Goal: Book appointment/travel/reservation

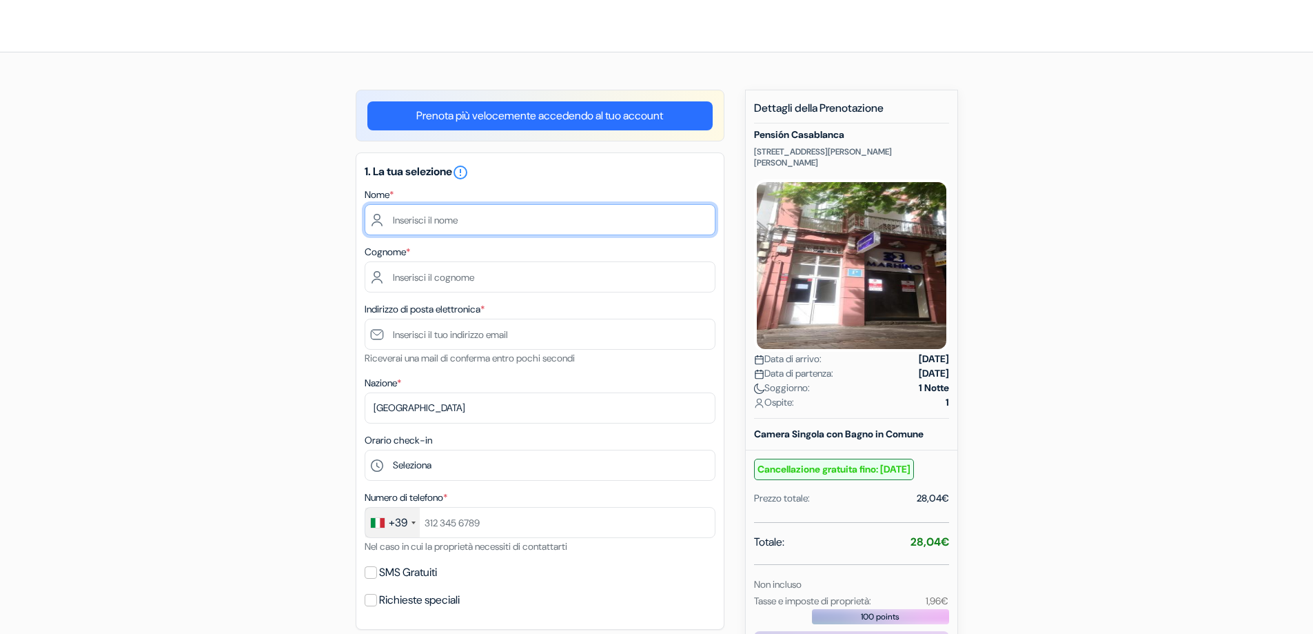
click at [460, 219] on input "text" at bounding box center [540, 219] width 351 height 31
type input "n"
type input "Nicolò"
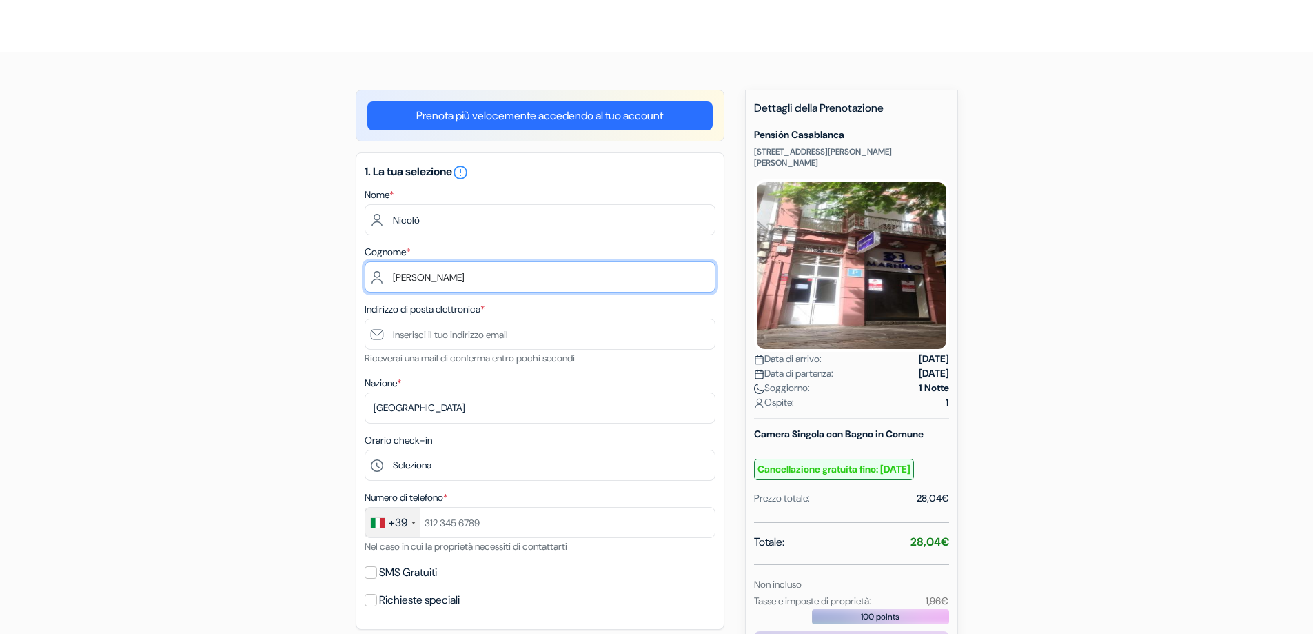
type input "[PERSON_NAME]"
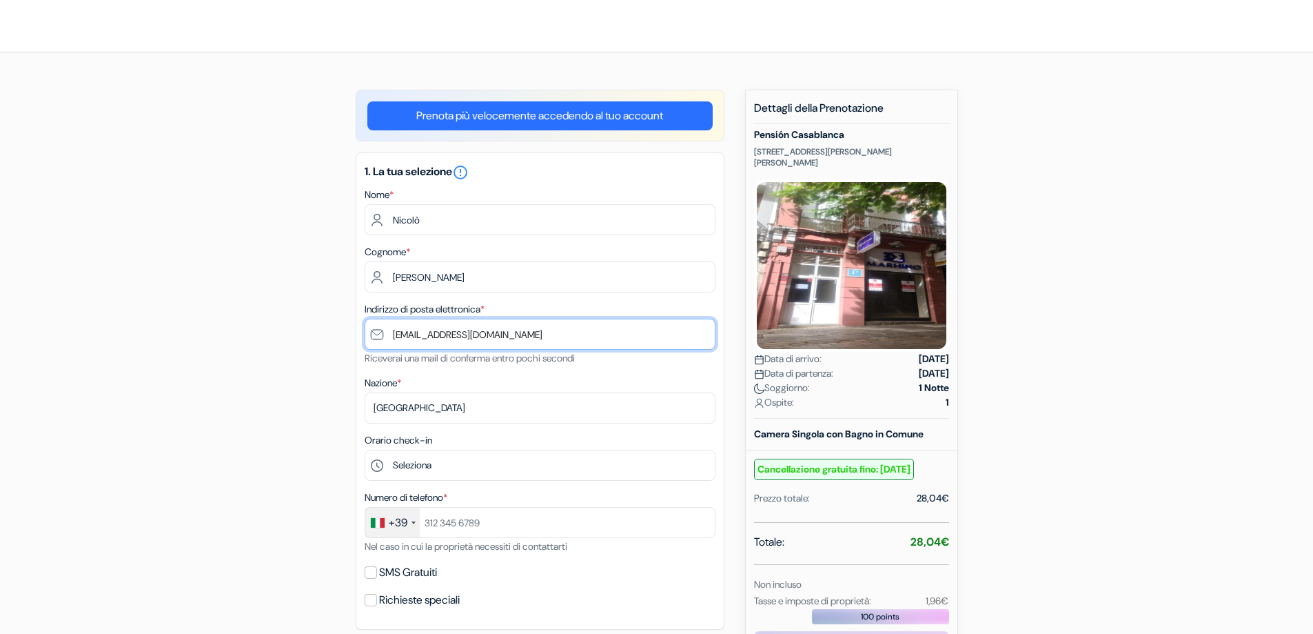
type input "[EMAIL_ADDRESS][DOMAIN_NAME]"
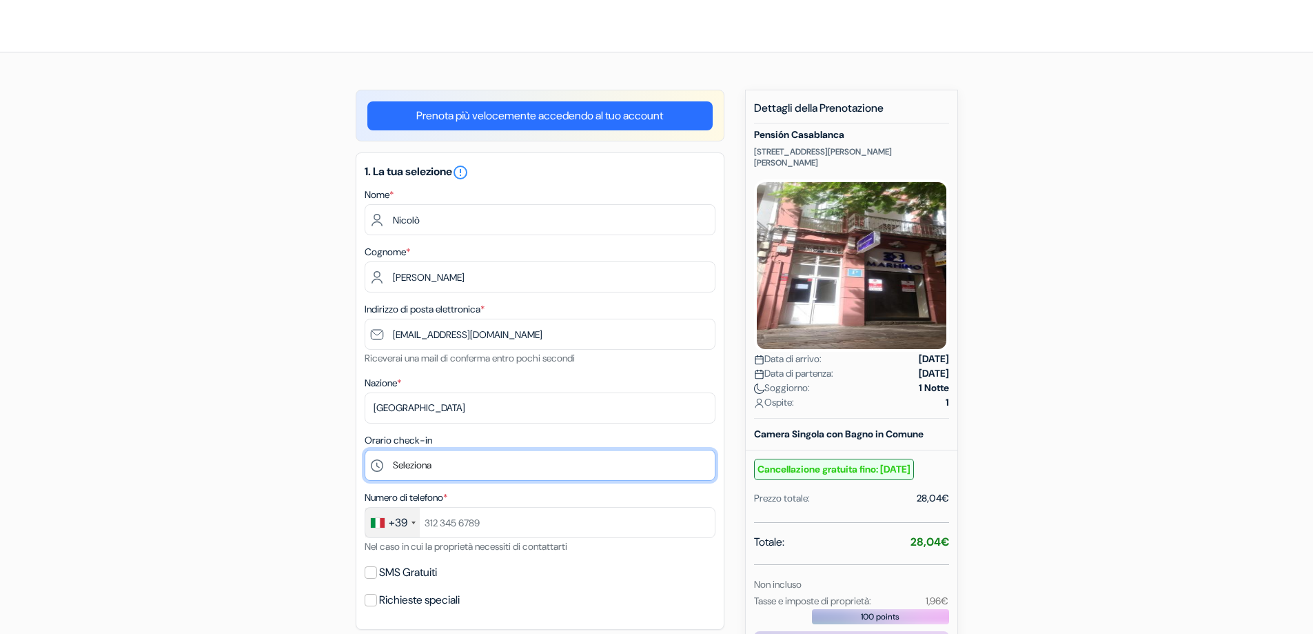
drag, startPoint x: 547, startPoint y: 467, endPoint x: 490, endPoint y: 472, distance: 56.7
click at [547, 467] on select "Seleziona 13:00 14:00 15:00 16:00 17:00 18:00 19:00 20:00 21:00" at bounding box center [540, 464] width 351 height 31
select select "14"
click at [365, 449] on select "Seleziona 13:00 14:00 15:00 16:00 17:00 18:00 19:00 20:00 21:00" at bounding box center [540, 464] width 351 height 31
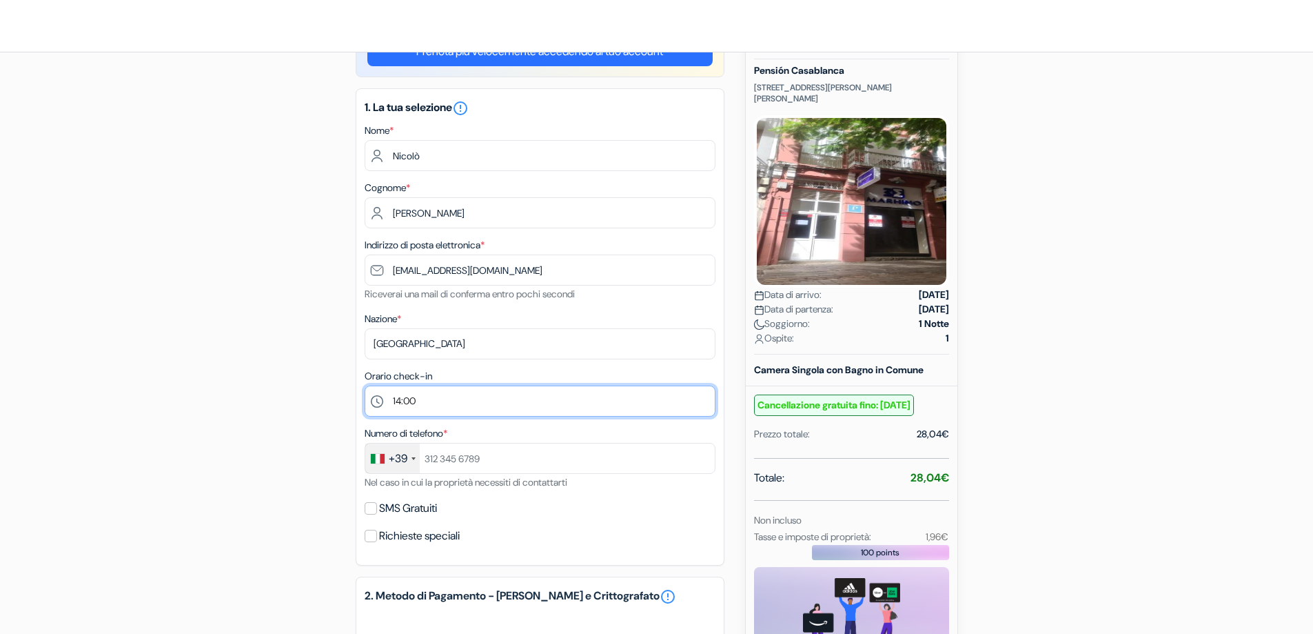
scroll to position [138, 0]
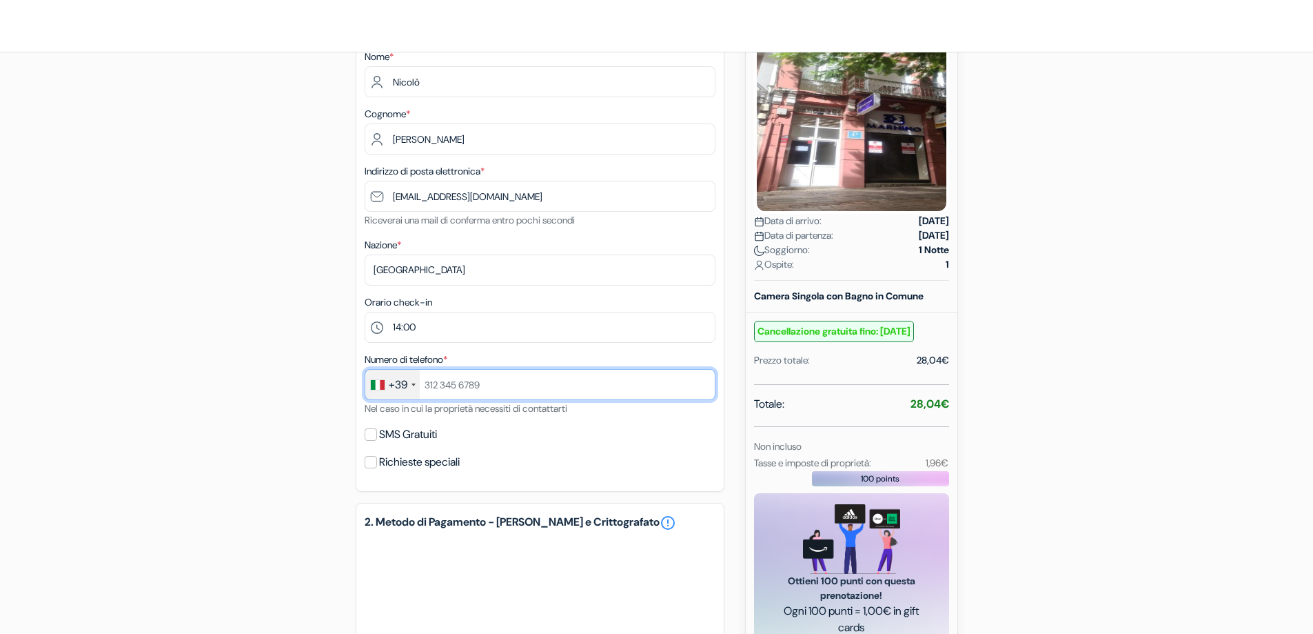
click at [465, 394] on input "text" at bounding box center [540, 384] width 351 height 31
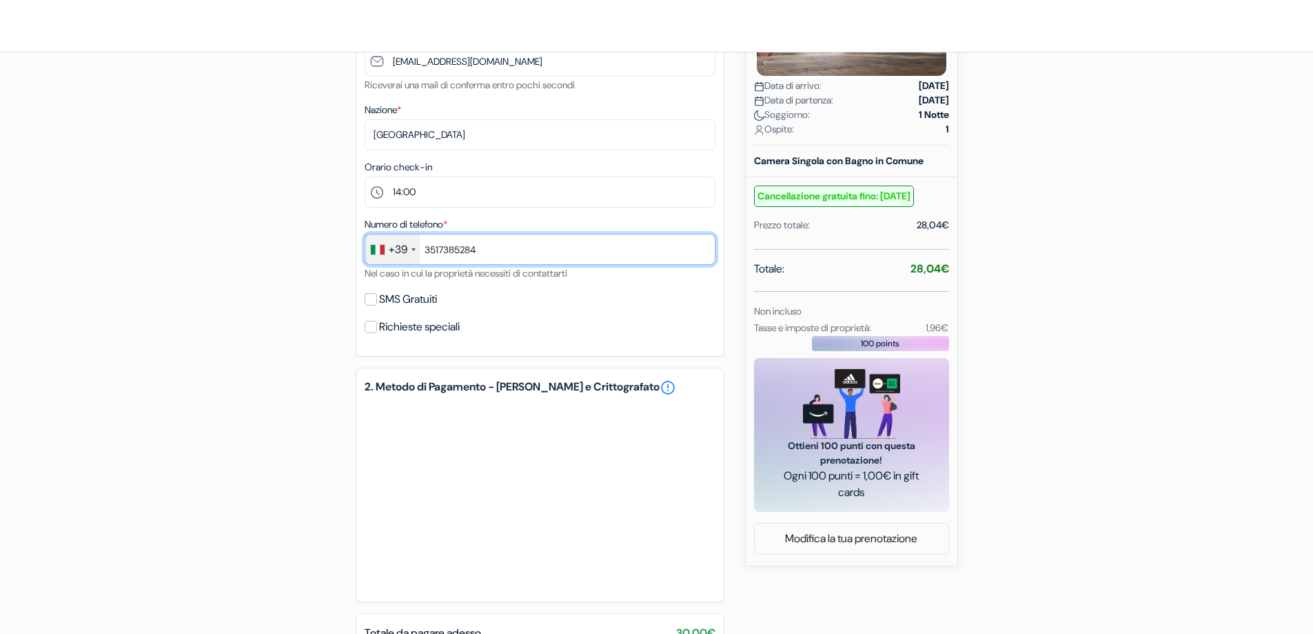
scroll to position [276, 0]
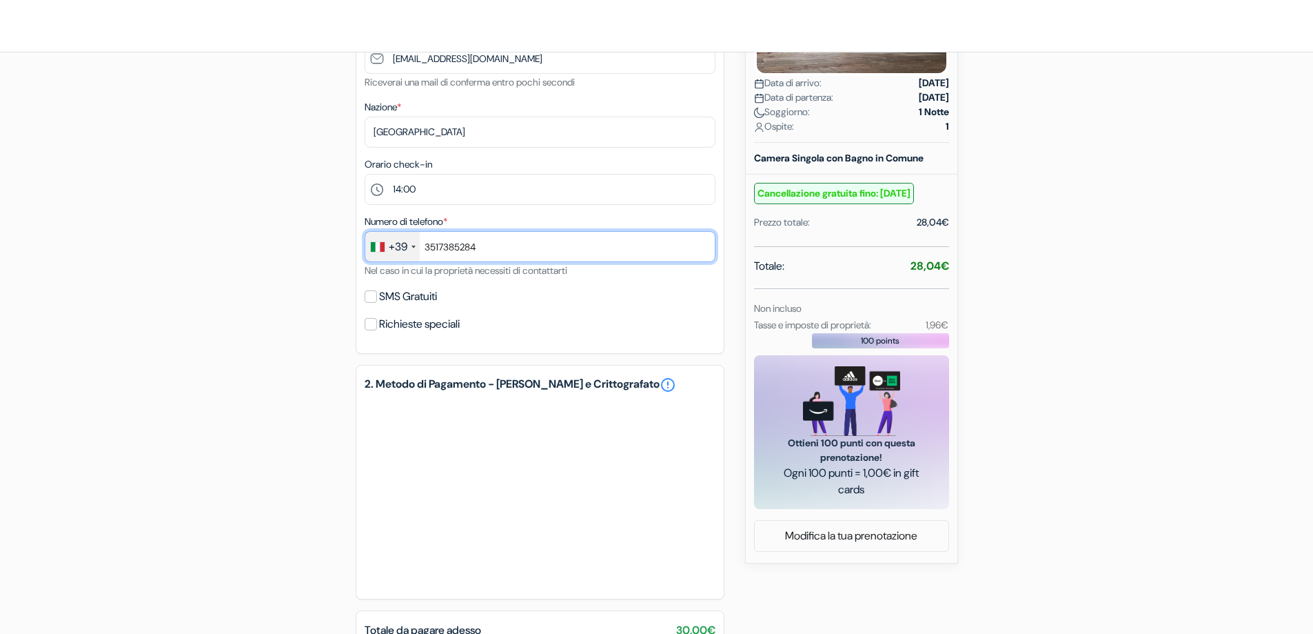
type input "3517385284"
click at [379, 298] on label "SMS Gratuiti" at bounding box center [408, 296] width 58 height 19
click at [377, 298] on input "SMS Gratuiti" at bounding box center [371, 296] width 12 height 12
checkbox input "true"
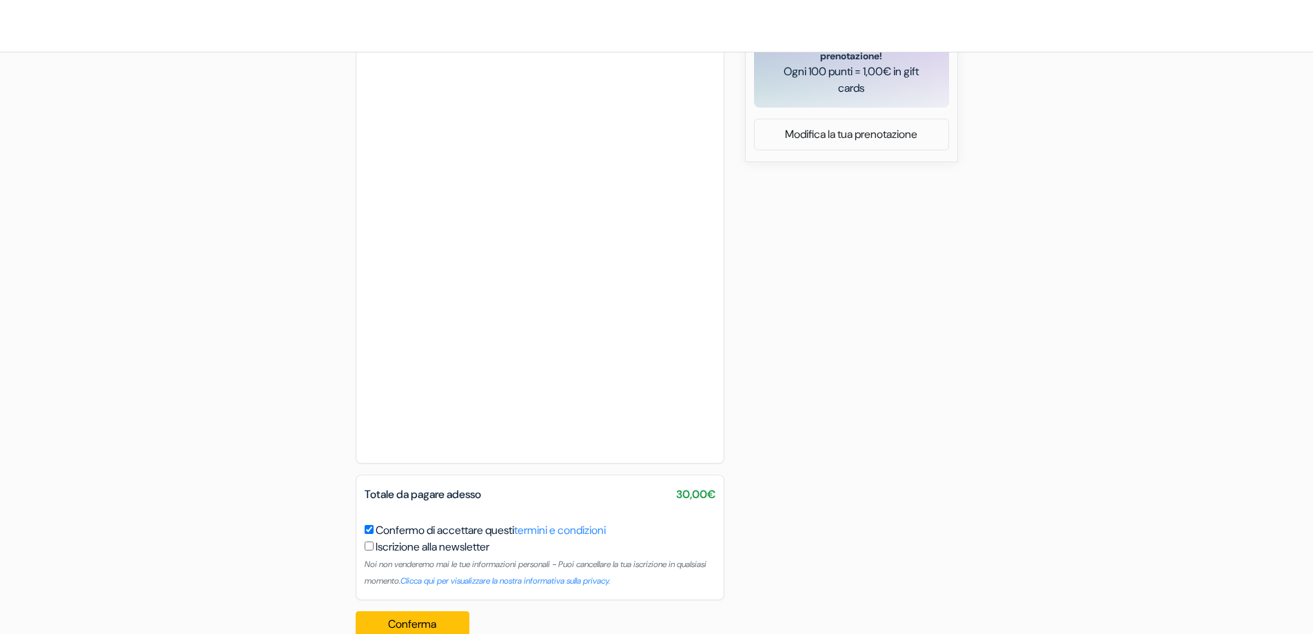
scroll to position [678, 0]
click at [843, 354] on div "add_box Pensión Casablanca 15 Calle Viera y Clavijo, Santa Cruz de Tenerife, Sp…" at bounding box center [657, 29] width 910 height 1235
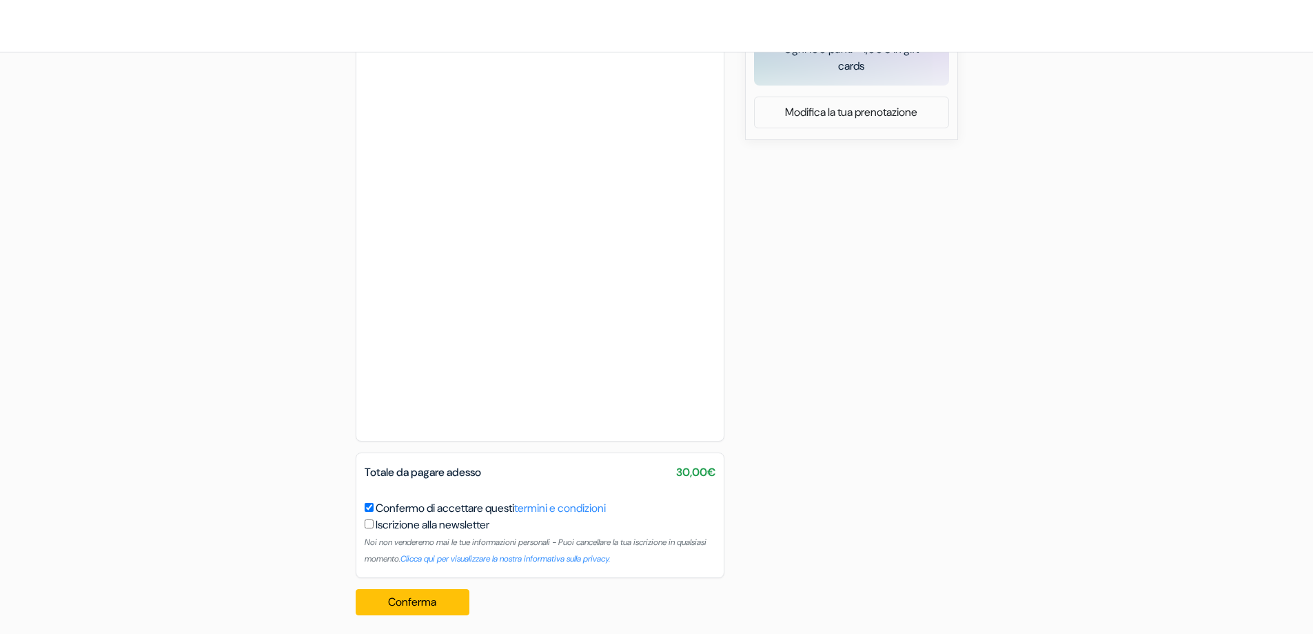
scroll to position [705, 0]
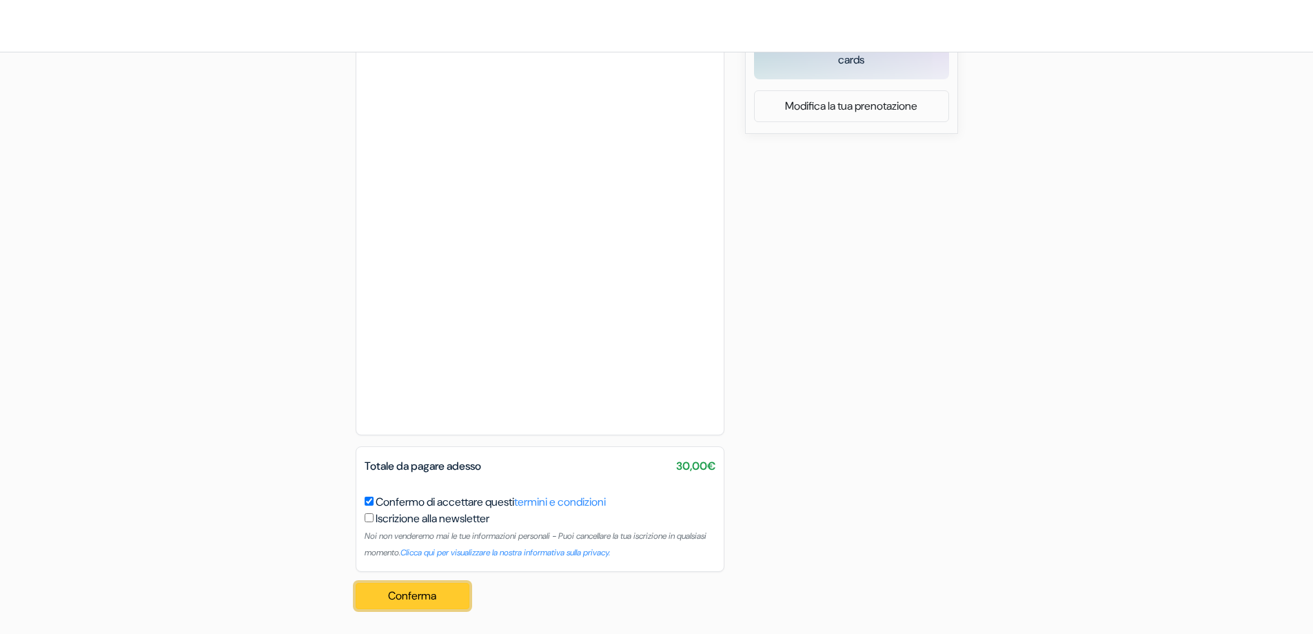
click at [411, 600] on button "Conferma Loading..." at bounding box center [413, 596] width 114 height 26
click at [427, 596] on button "Conferma Loading..." at bounding box center [413, 596] width 114 height 26
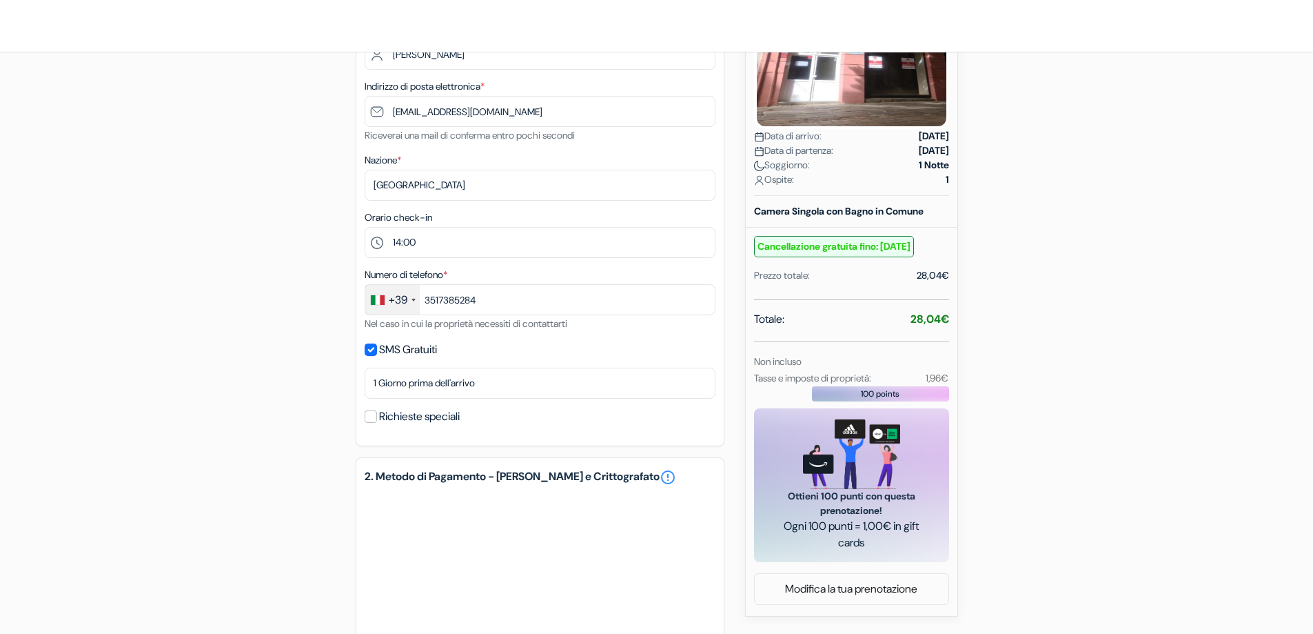
scroll to position [0, 0]
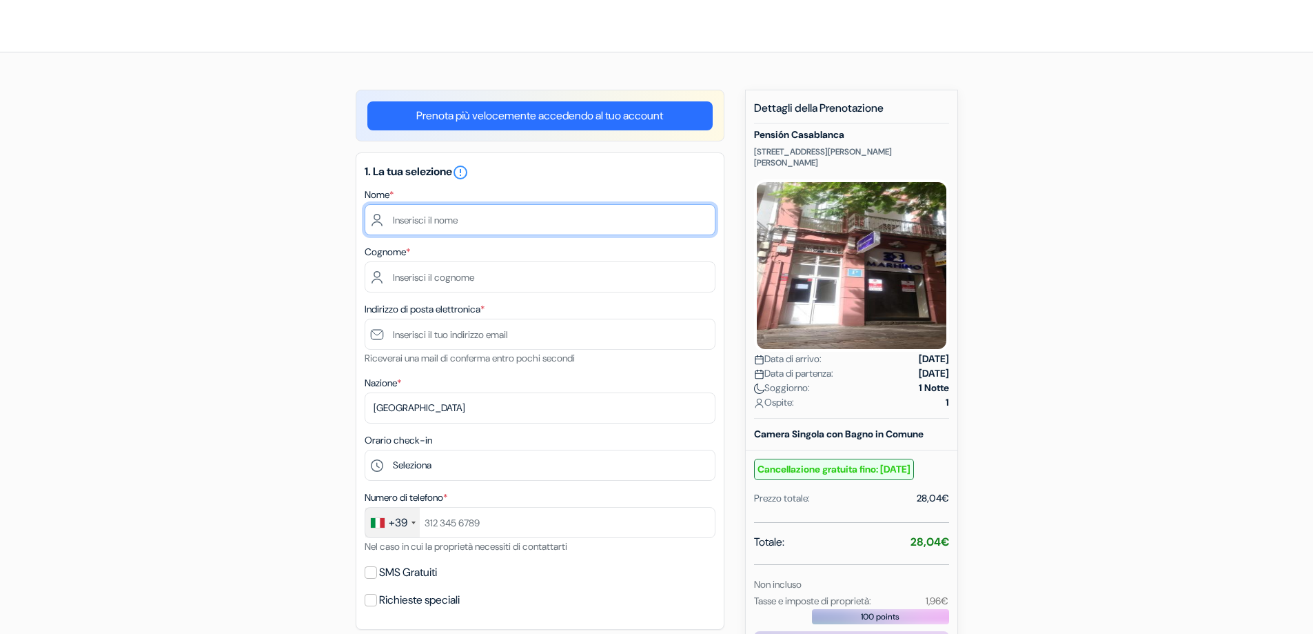
click at [443, 211] on input "text" at bounding box center [540, 219] width 351 height 31
click at [429, 223] on input "text" at bounding box center [540, 219] width 351 height 31
type input "Nicolò"
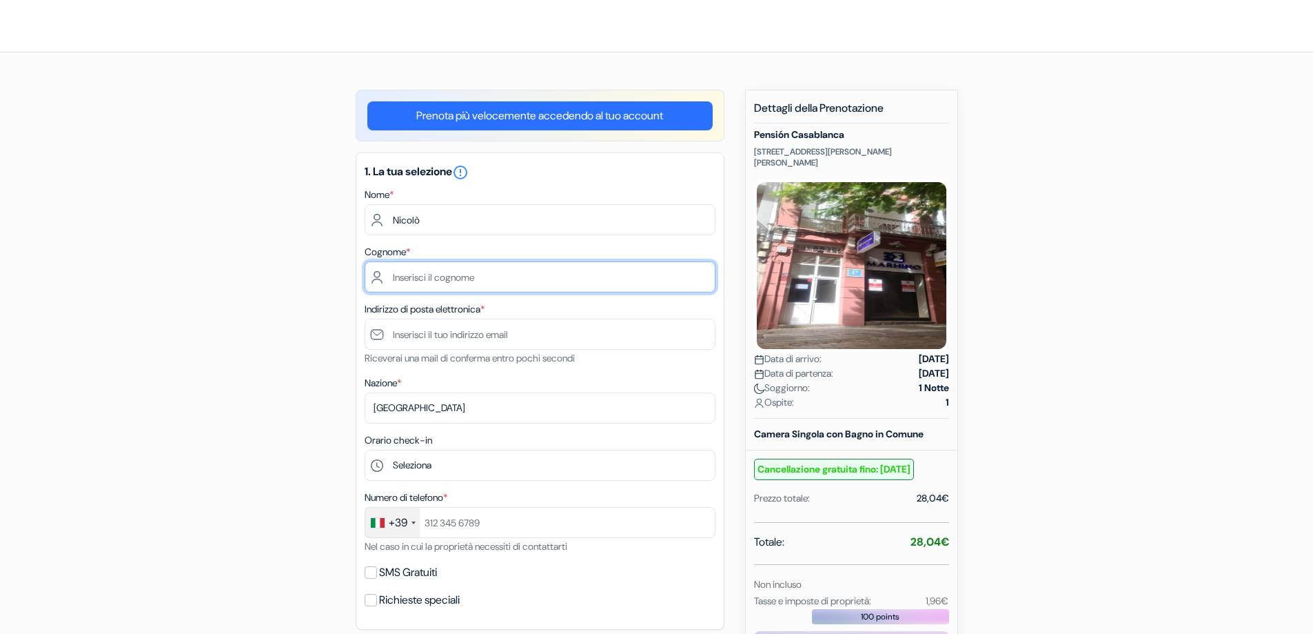
click at [409, 272] on input "text" at bounding box center [540, 276] width 351 height 31
type input "[PERSON_NAME]"
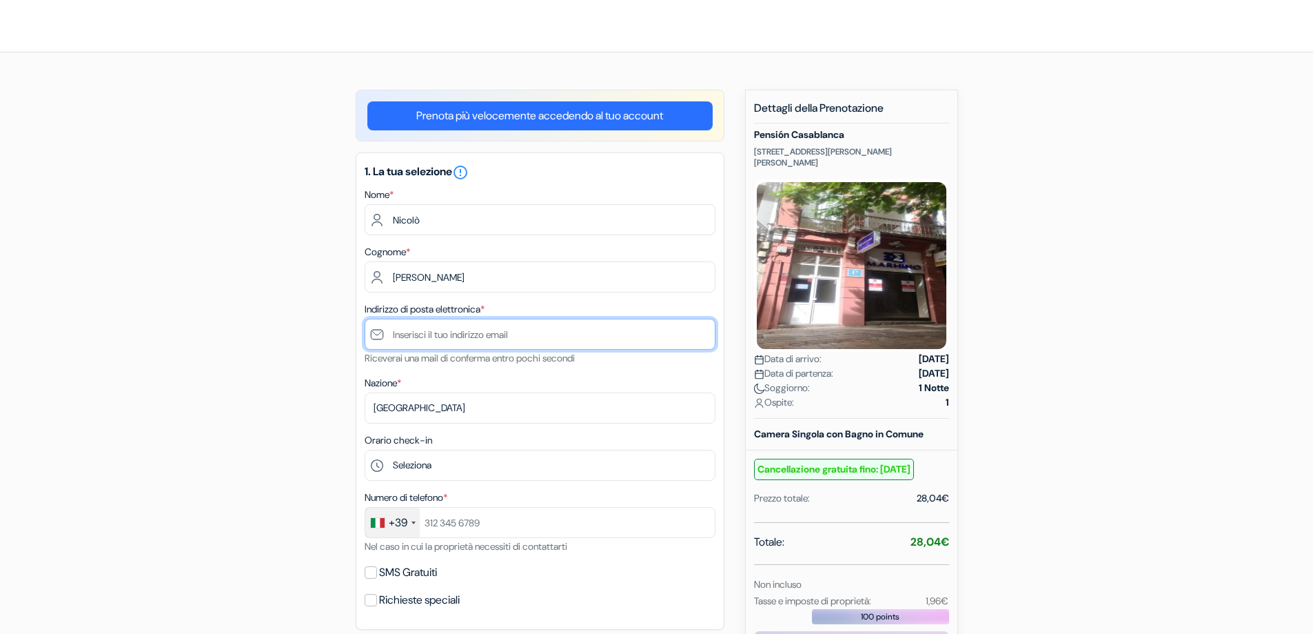
type input "[EMAIL_ADDRESS][DOMAIN_NAME]"
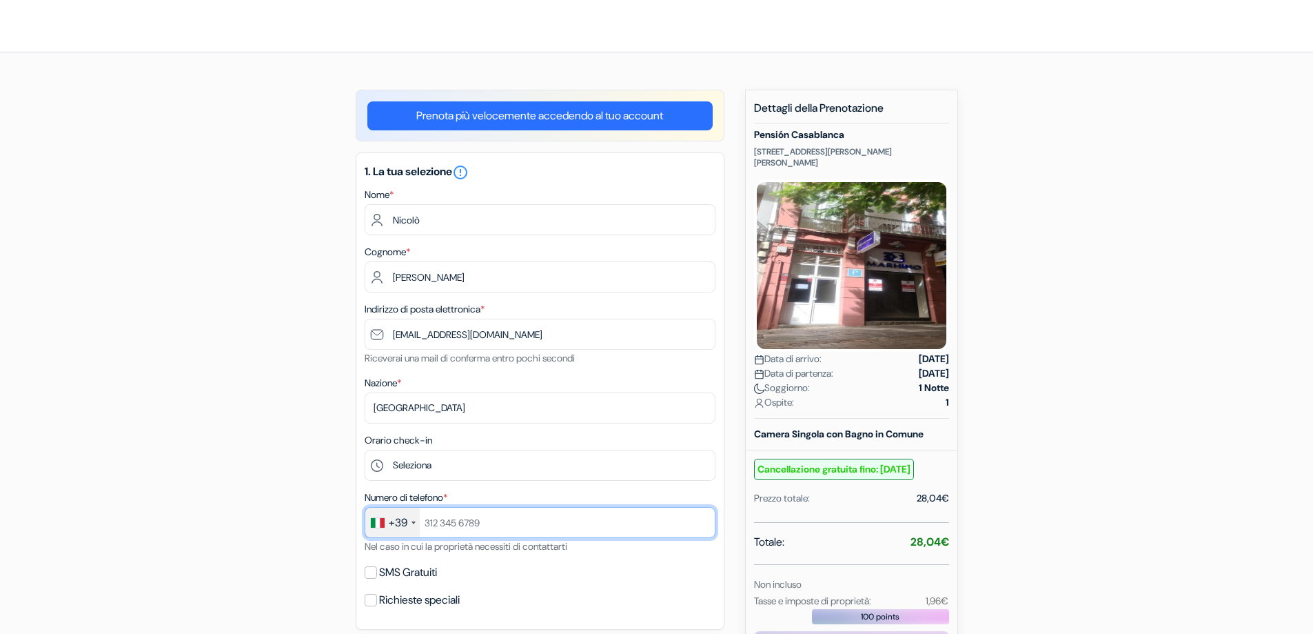
type input "040308149"
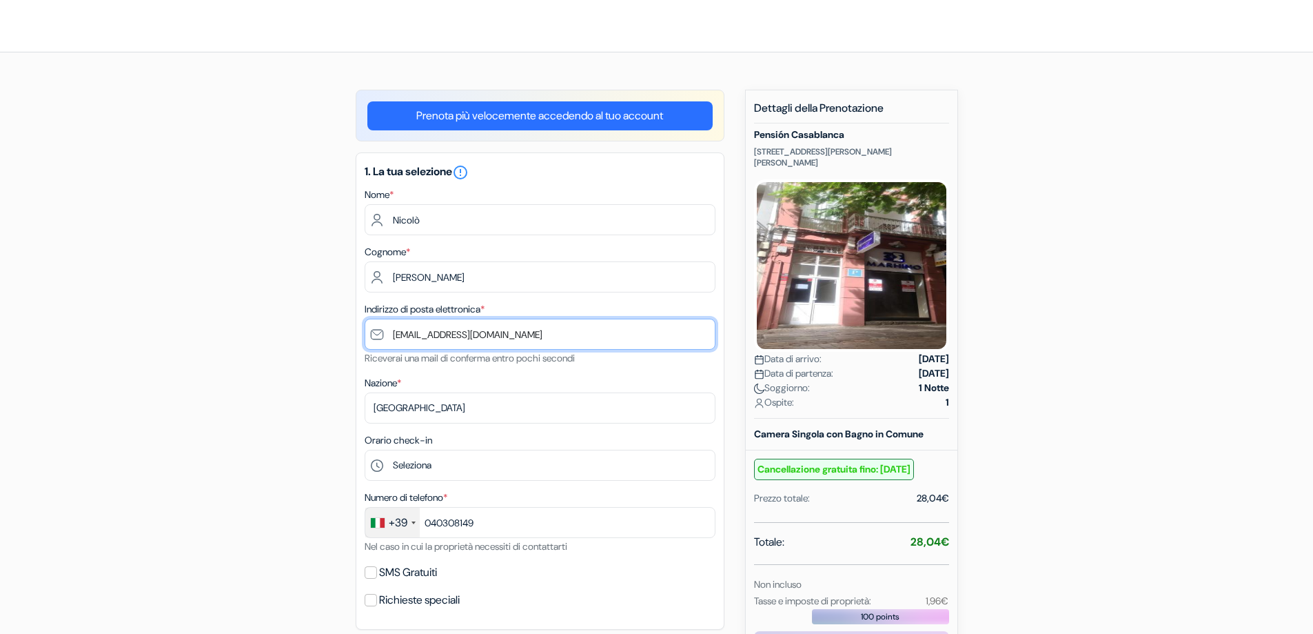
click at [403, 334] on input "[EMAIL_ADDRESS][DOMAIN_NAME]" at bounding box center [540, 333] width 351 height 31
click at [469, 330] on input "nsergisergas@gmail.com" at bounding box center [540, 333] width 351 height 31
drag, startPoint x: 470, startPoint y: 330, endPoint x: 479, endPoint y: 330, distance: 9.0
click at [471, 330] on input "nsergisergas@gmail.com" at bounding box center [540, 333] width 351 height 31
type input "[EMAIL_ADDRESS][DOMAIN_NAME]"
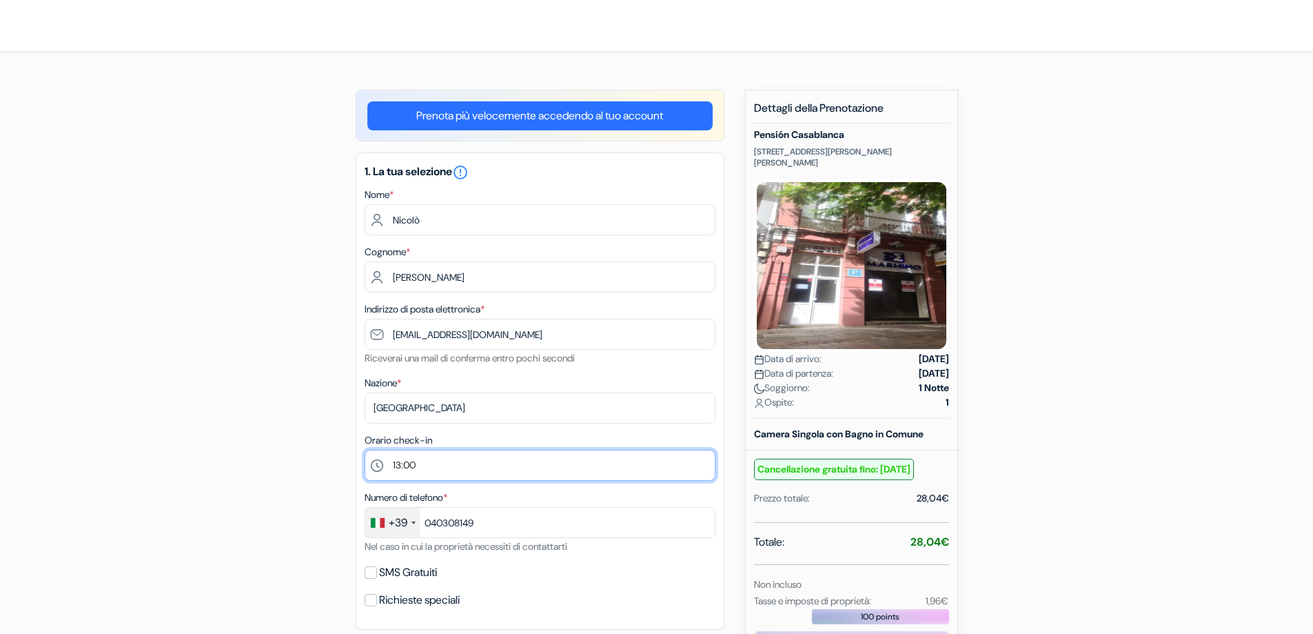
select select "14"
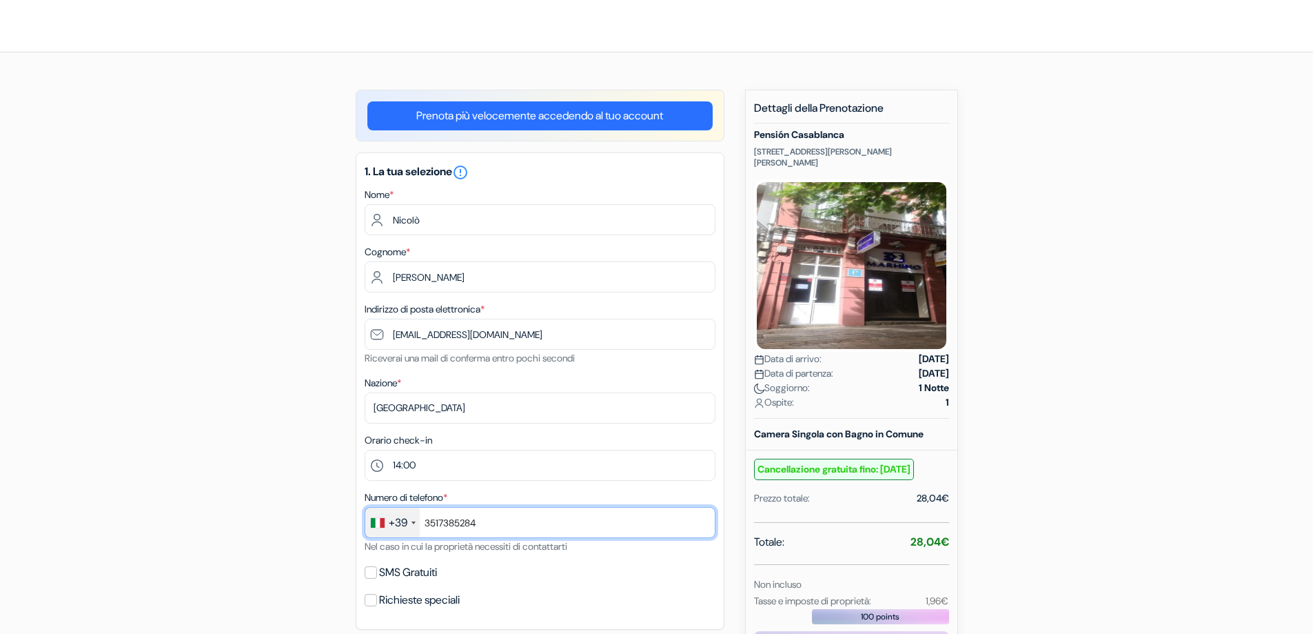
type input "3517385284"
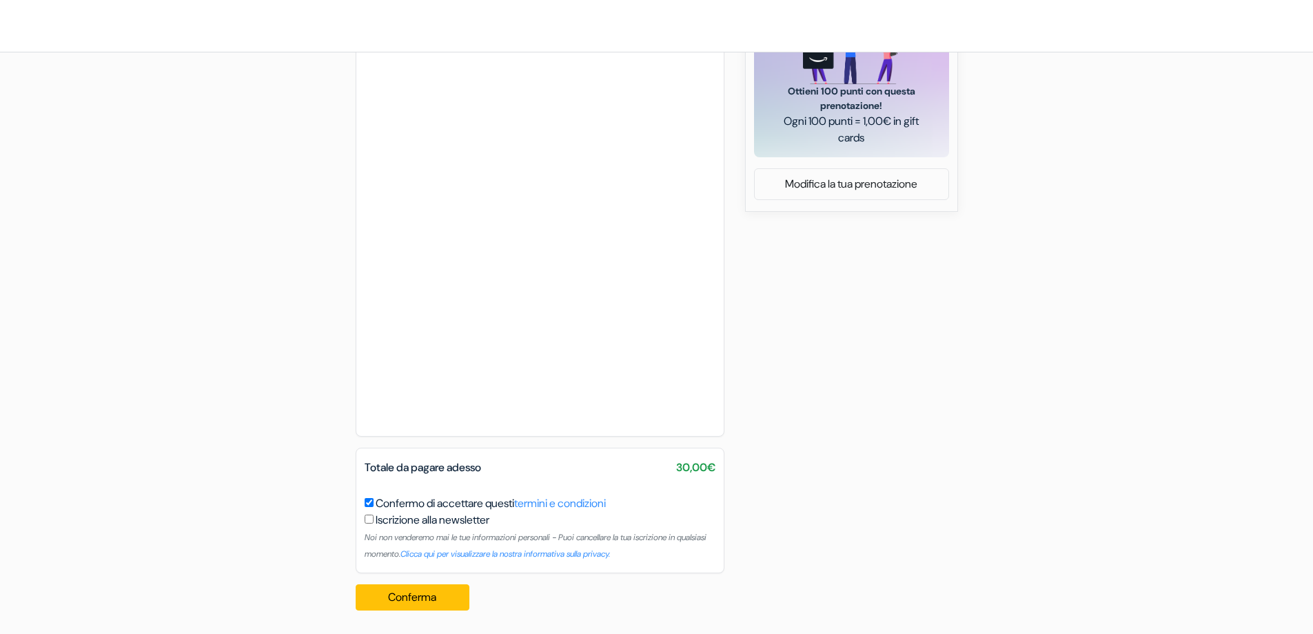
scroll to position [629, 0]
click at [385, 598] on button "Conferma Loading..." at bounding box center [413, 596] width 114 height 26
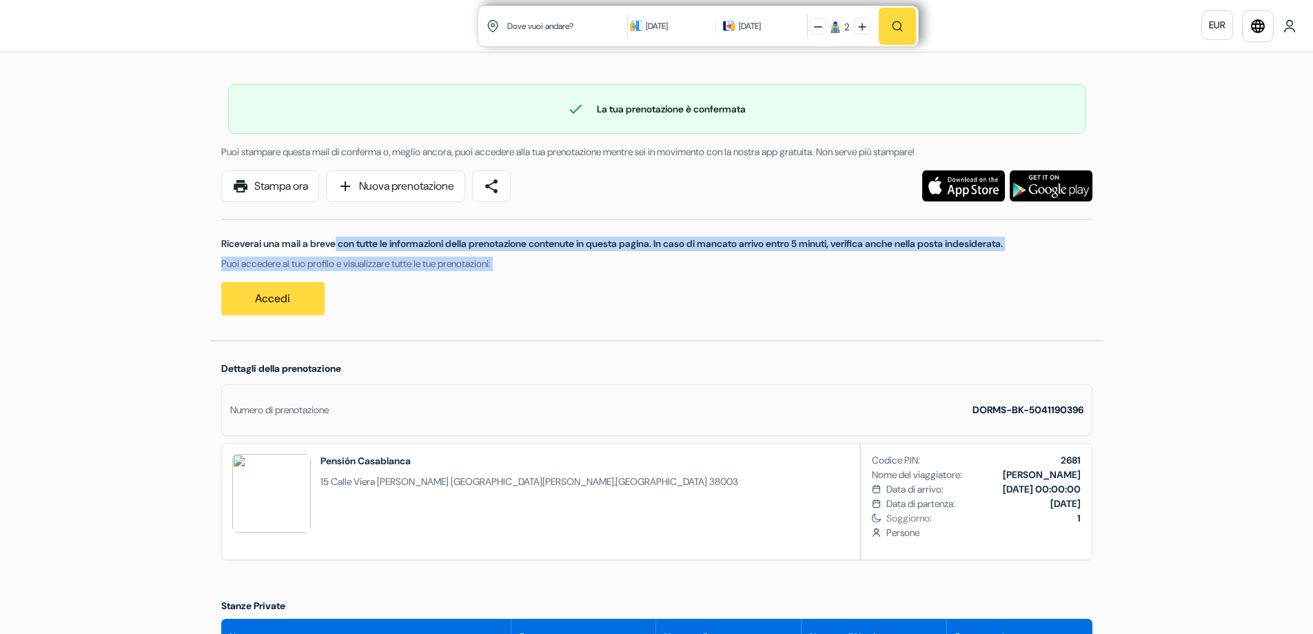
drag, startPoint x: 232, startPoint y: 243, endPoint x: 548, endPoint y: 275, distance: 317.3
click at [548, 275] on div "Riceverai una mail a breve con tutte le informazioni della prenotazione contenu…" at bounding box center [657, 258] width 888 height 113
click at [606, 286] on div "Riceverai una mail a breve con tutte le informazioni della prenotazione contenu…" at bounding box center [657, 258] width 888 height 113
click at [707, 278] on div "Riceverai una mail a breve con tutte le informazioni della prenotazione contenu…" at bounding box center [657, 258] width 888 height 113
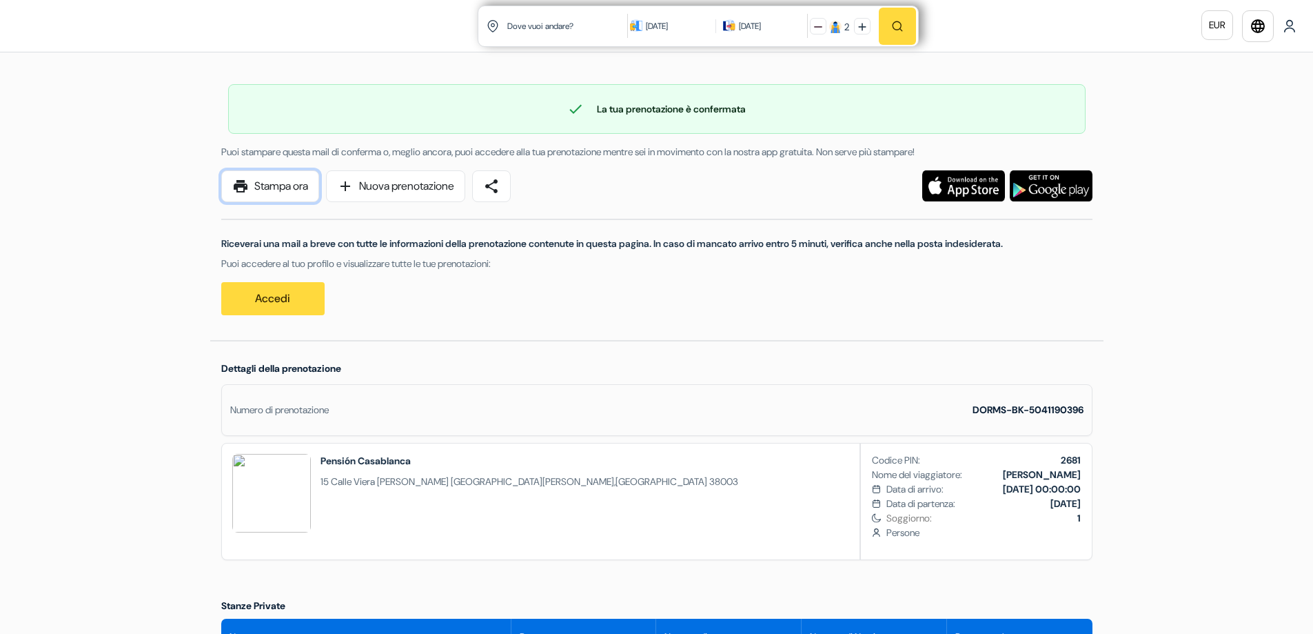
click at [290, 183] on link "print Stampa ora" at bounding box center [270, 186] width 98 height 32
